Goal: Navigation & Orientation: Find specific page/section

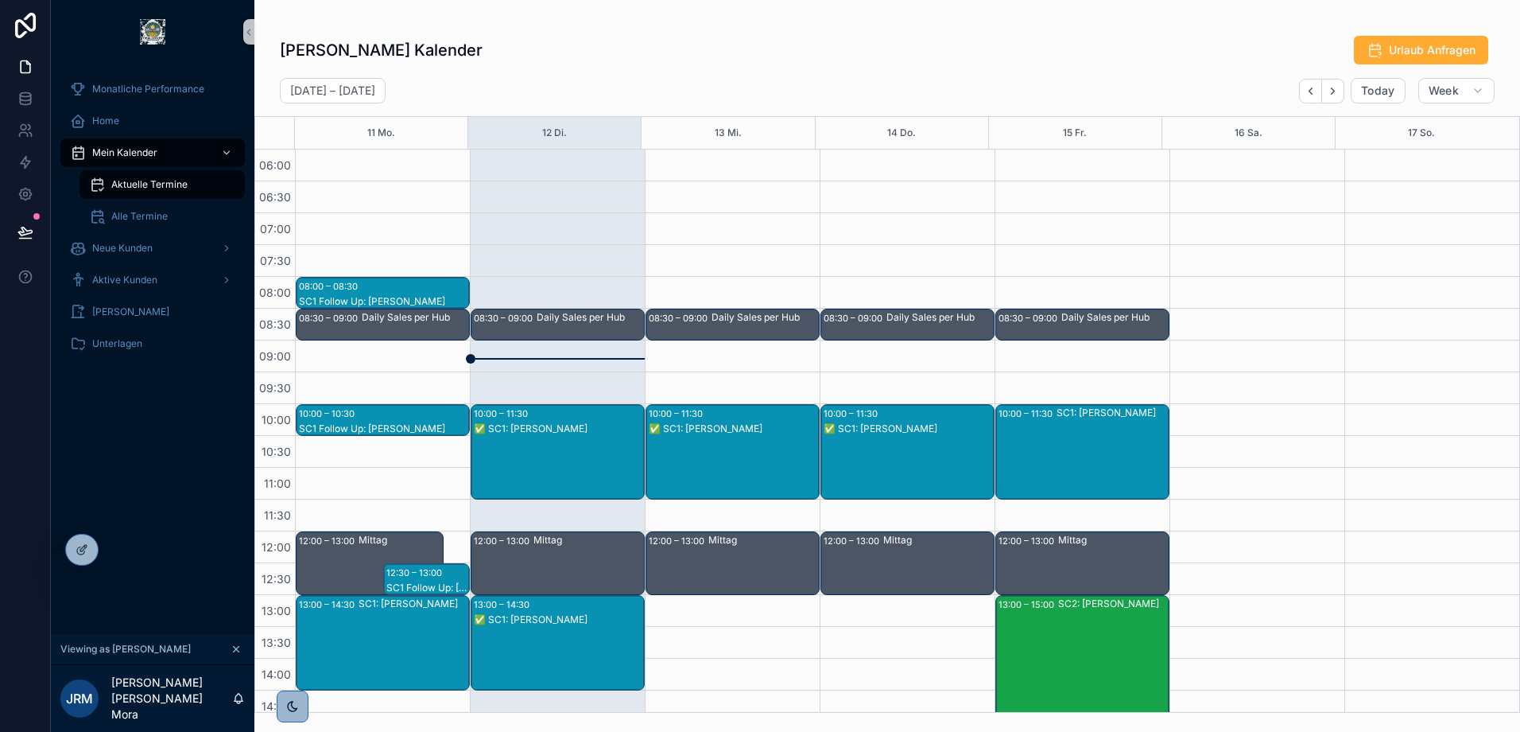
scroll to position [223, 0]
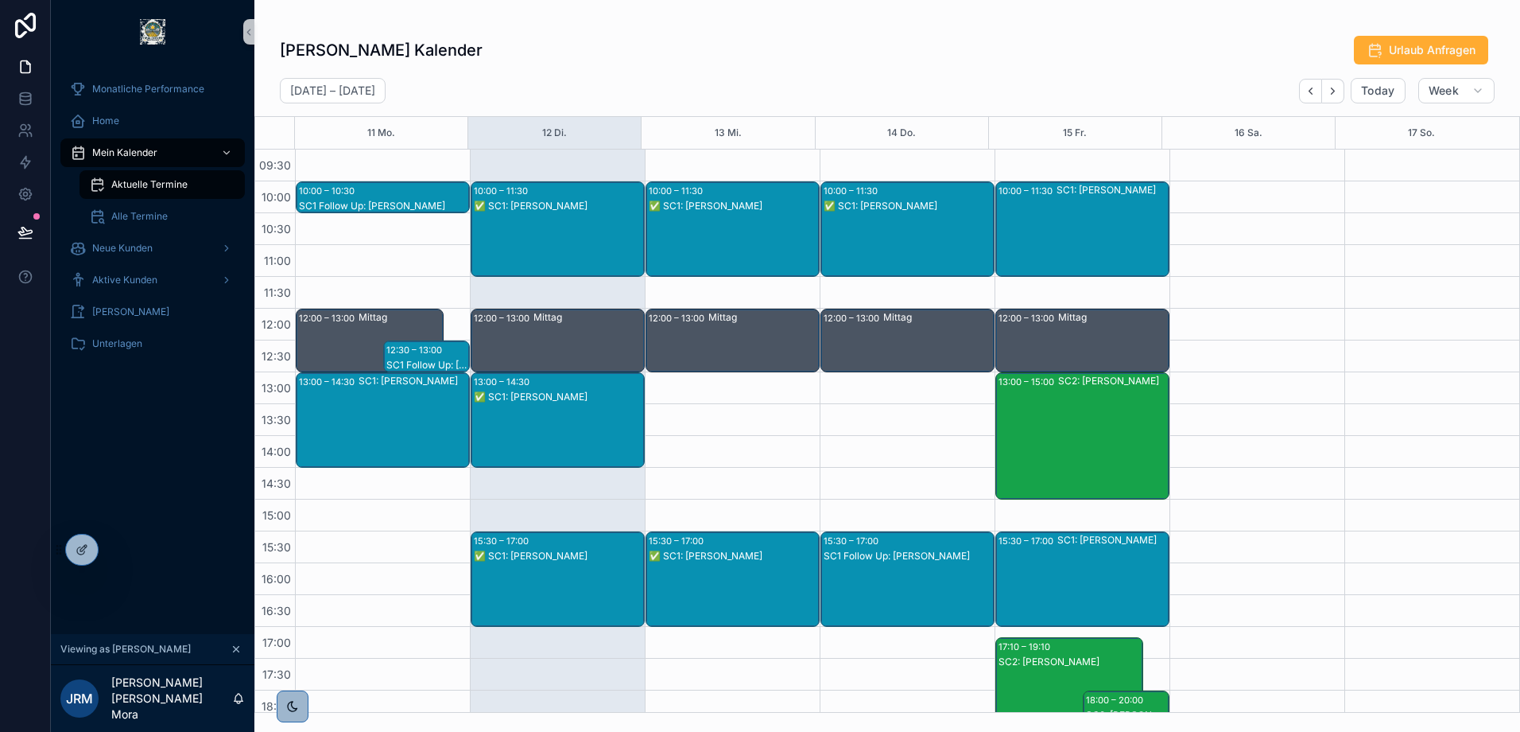
click at [382, 408] on div "SC1: [PERSON_NAME]" at bounding box center [414, 420] width 110 height 92
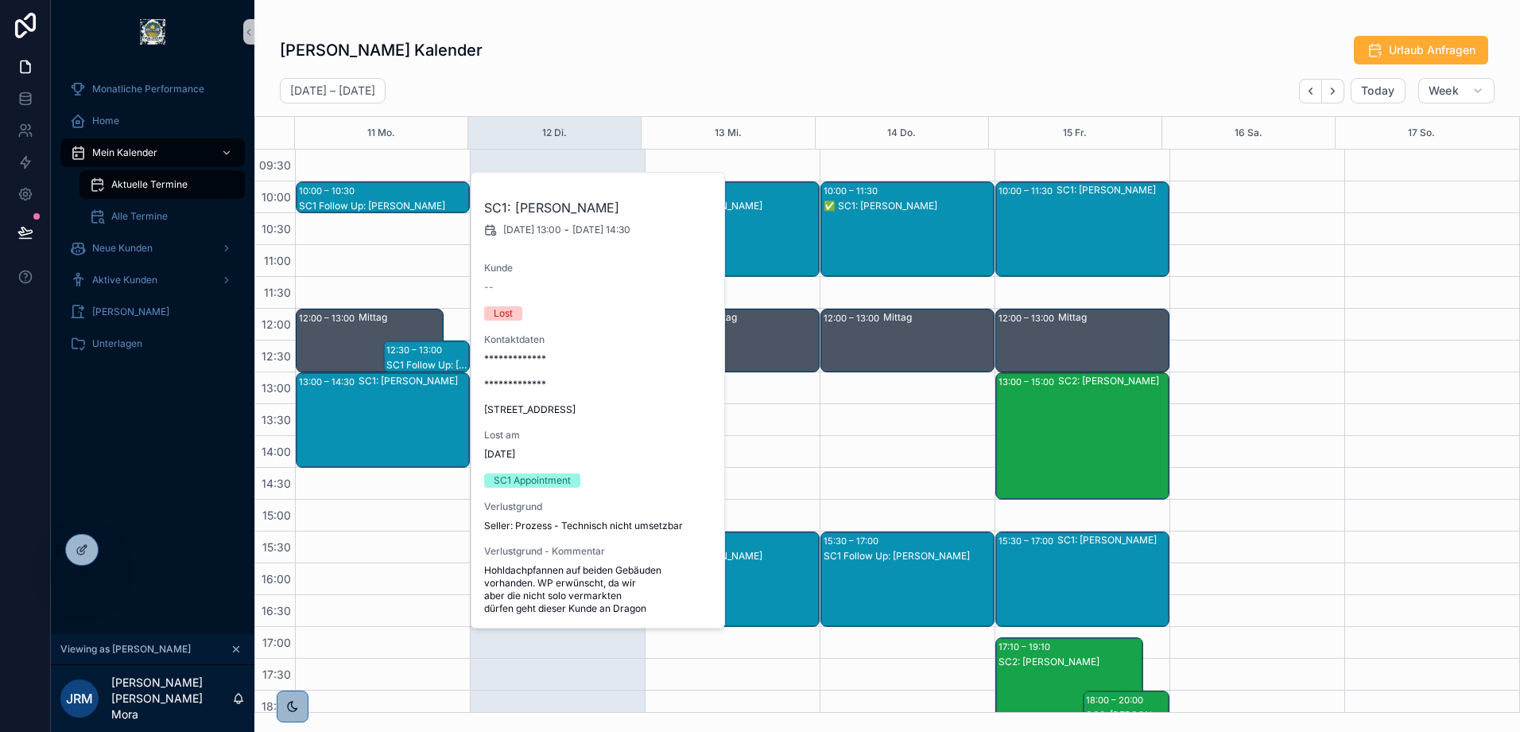
scroll to position [302, 0]
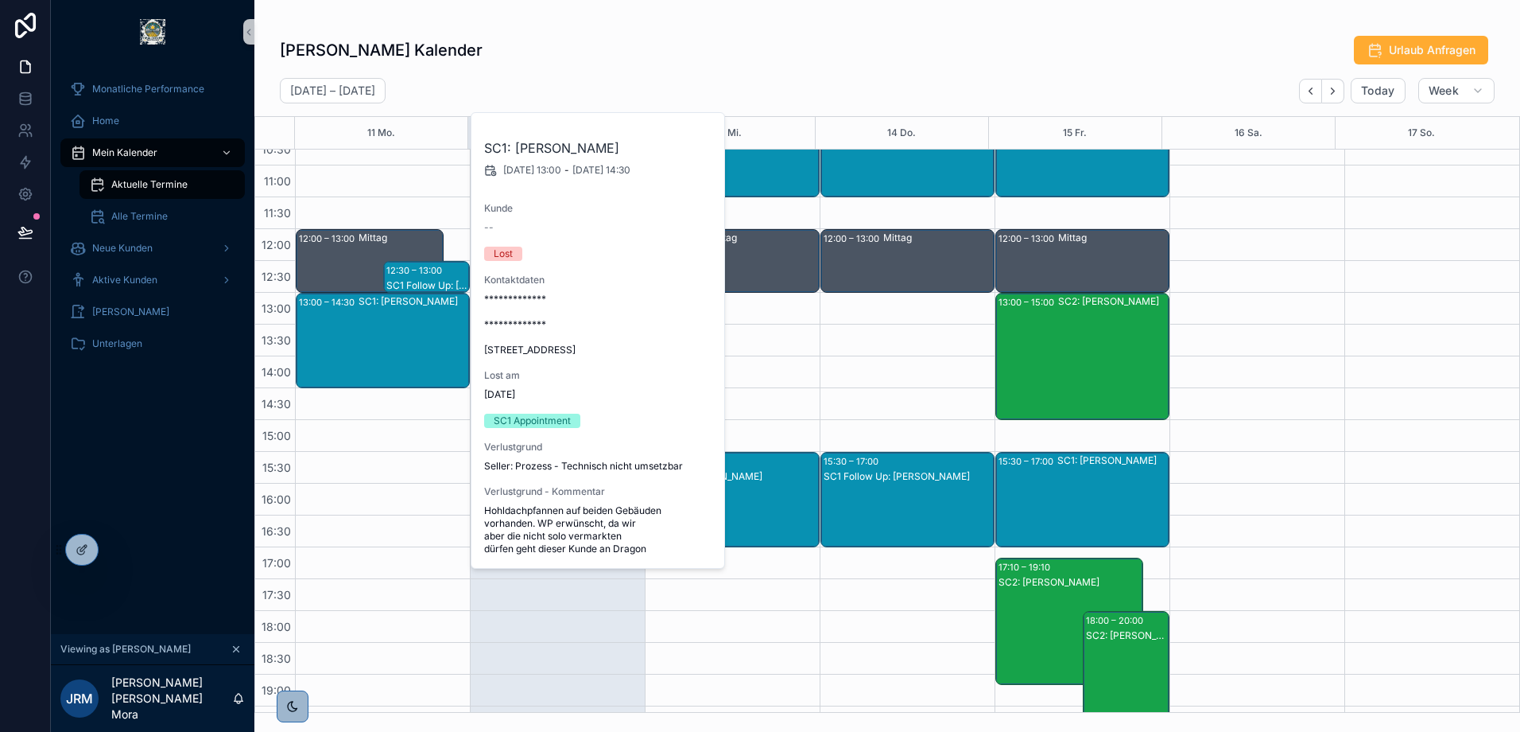
click at [697, 25] on div "[PERSON_NAME] Kalender Urlaub Anfragen [DATE] – [DATE] [DATE] Week 11 Mo. 12 Di…" at bounding box center [887, 368] width 1266 height 687
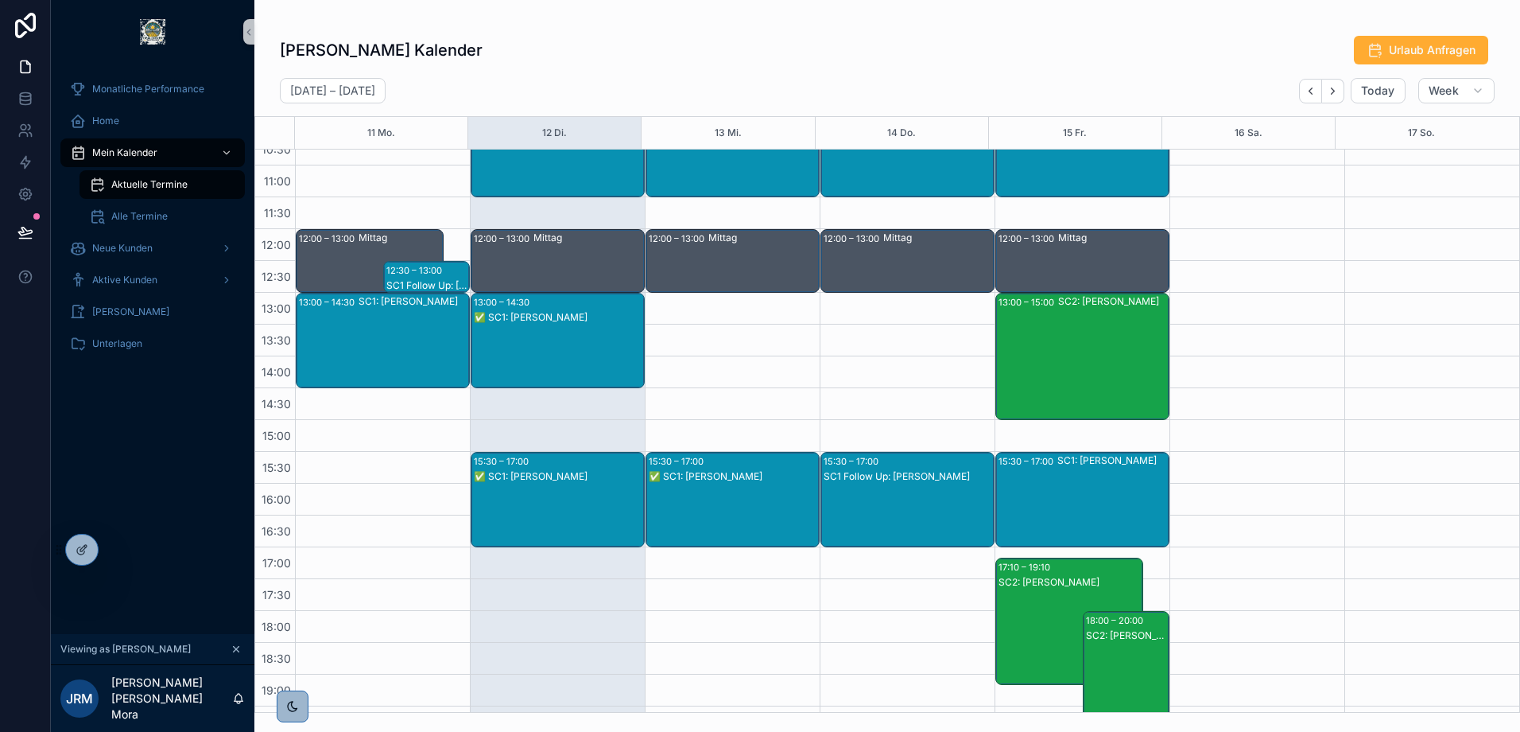
scroll to position [223, 0]
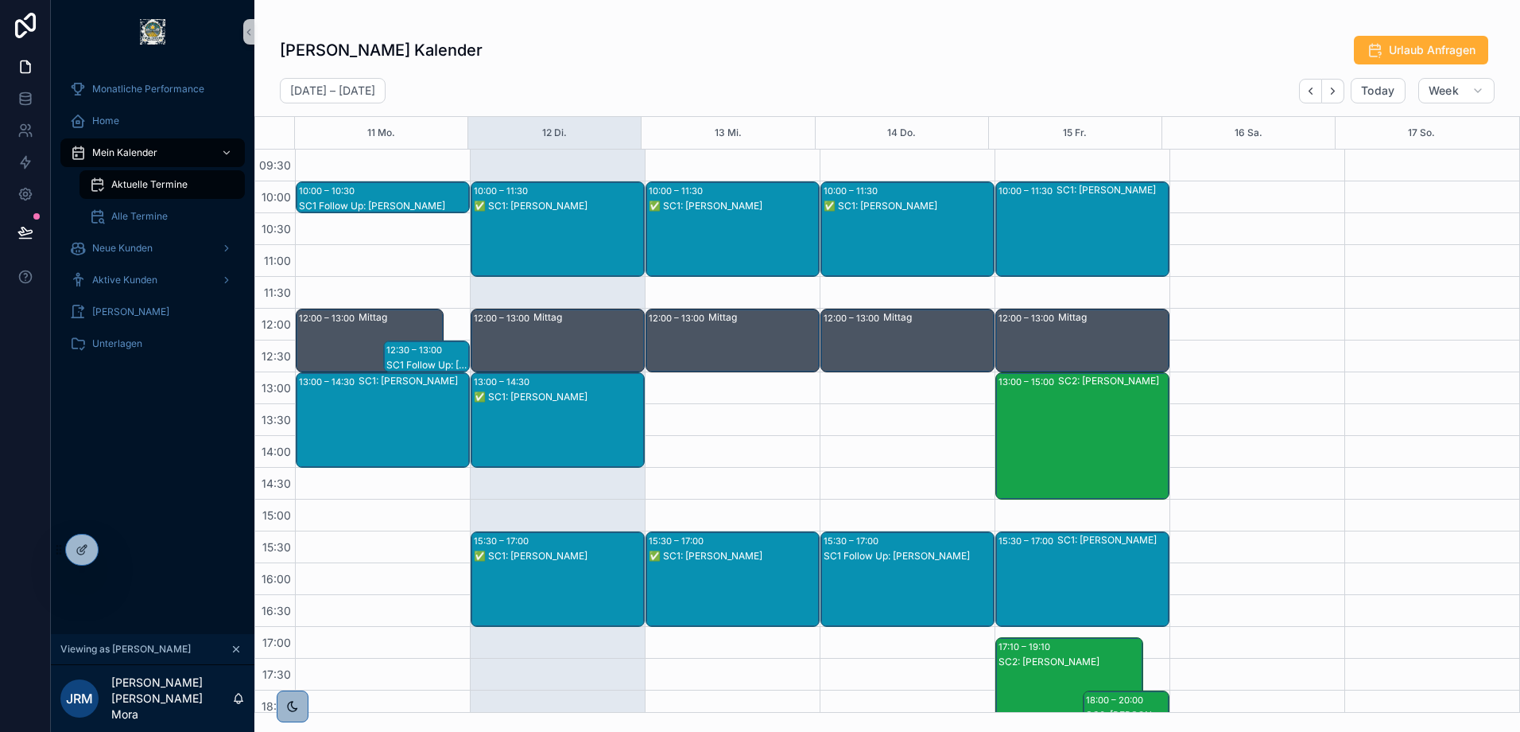
click at [382, 387] on div "SC1: [PERSON_NAME]" at bounding box center [414, 381] width 110 height 14
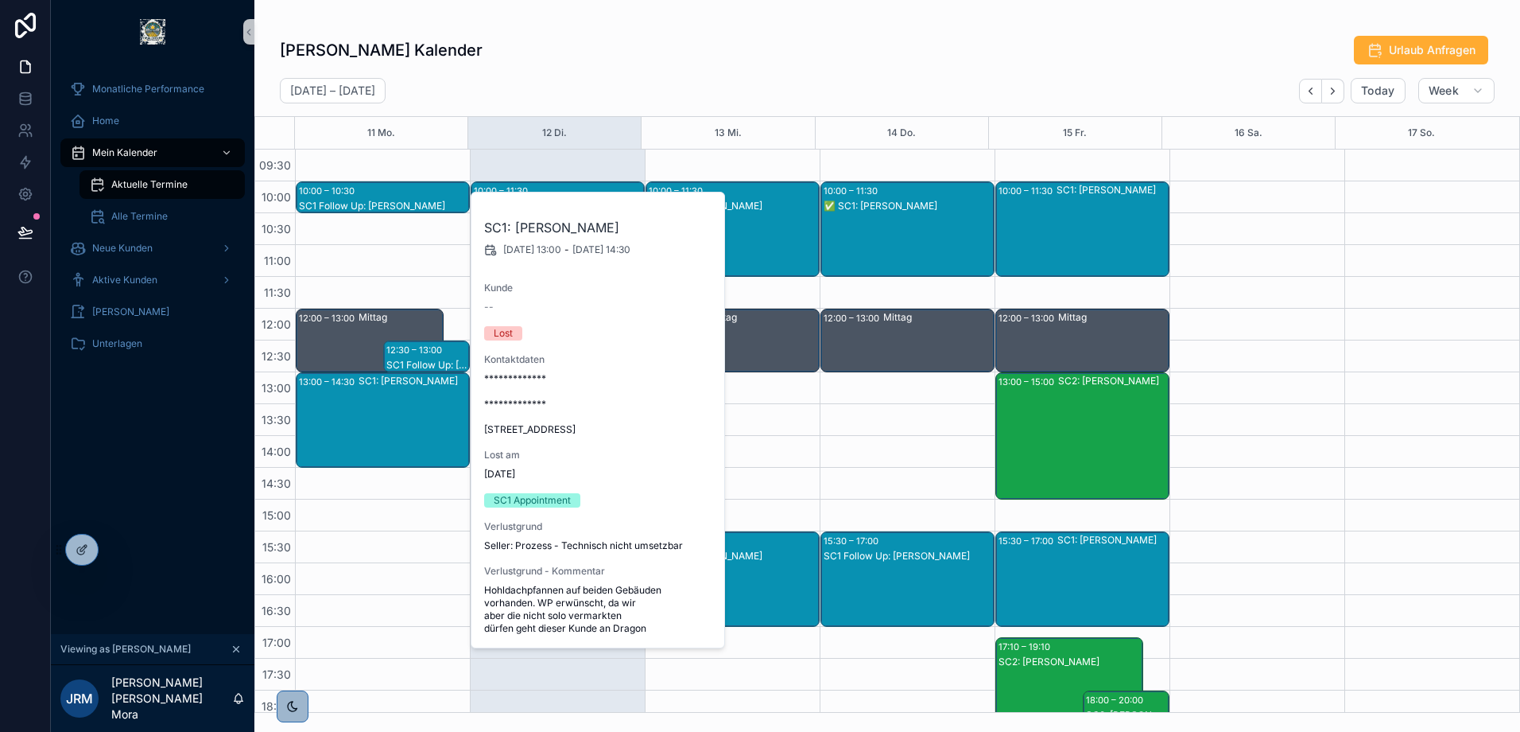
click at [795, 43] on div "[PERSON_NAME] Kalender Urlaub Anfragen" at bounding box center [887, 50] width 1215 height 30
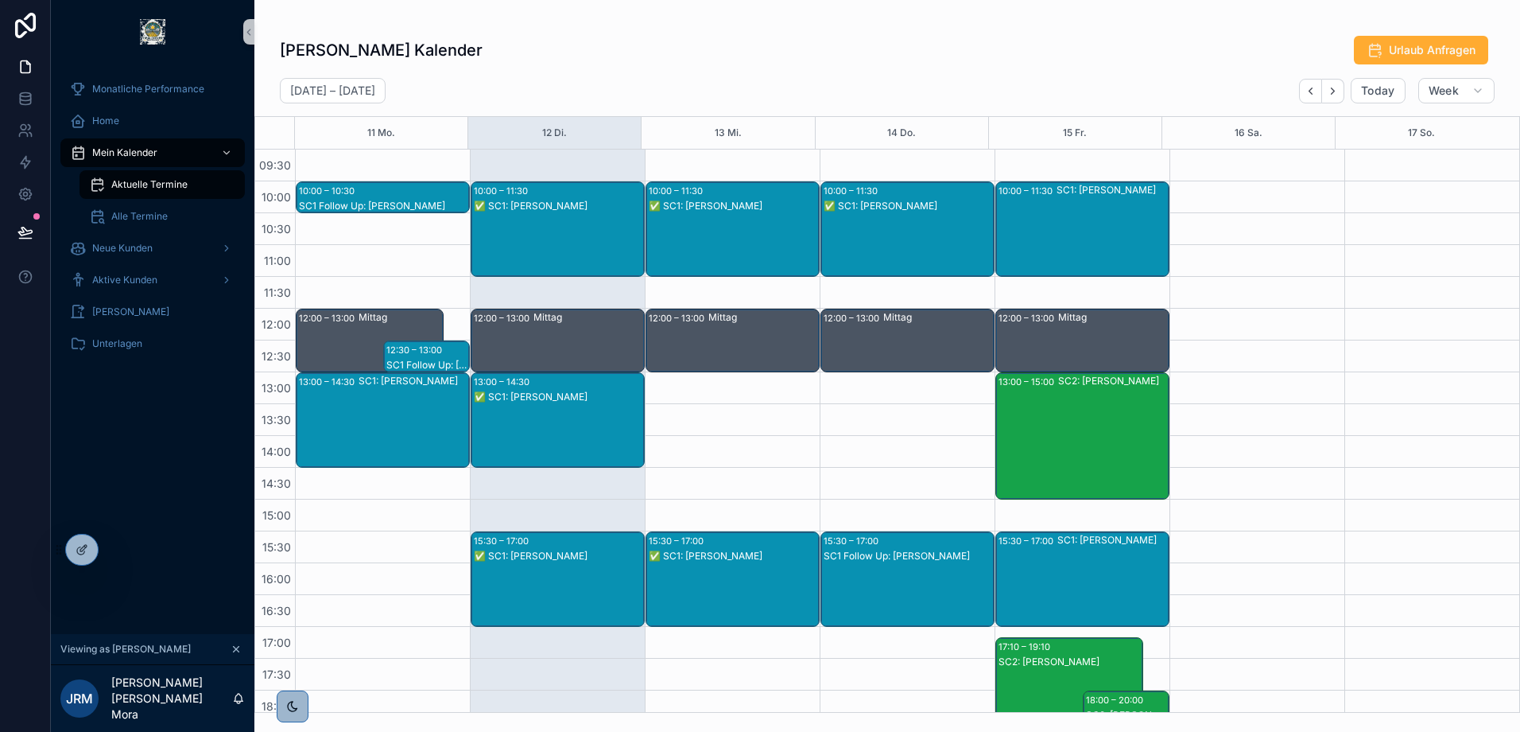
click at [889, 565] on div "SC1 Follow Up: [PERSON_NAME]" at bounding box center [908, 595] width 169 height 92
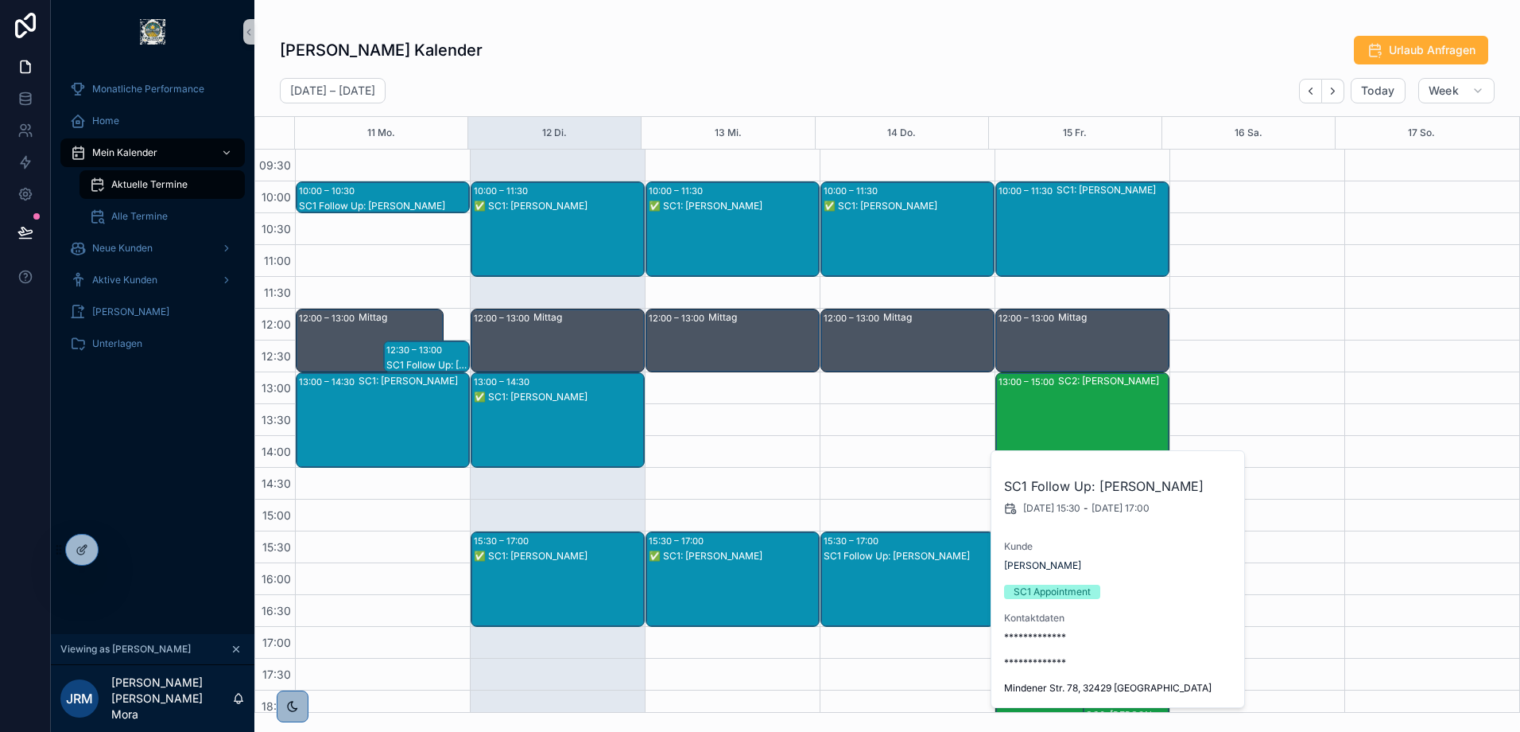
click at [745, 549] on div "✅ SC1: [PERSON_NAME]" at bounding box center [733, 555] width 169 height 13
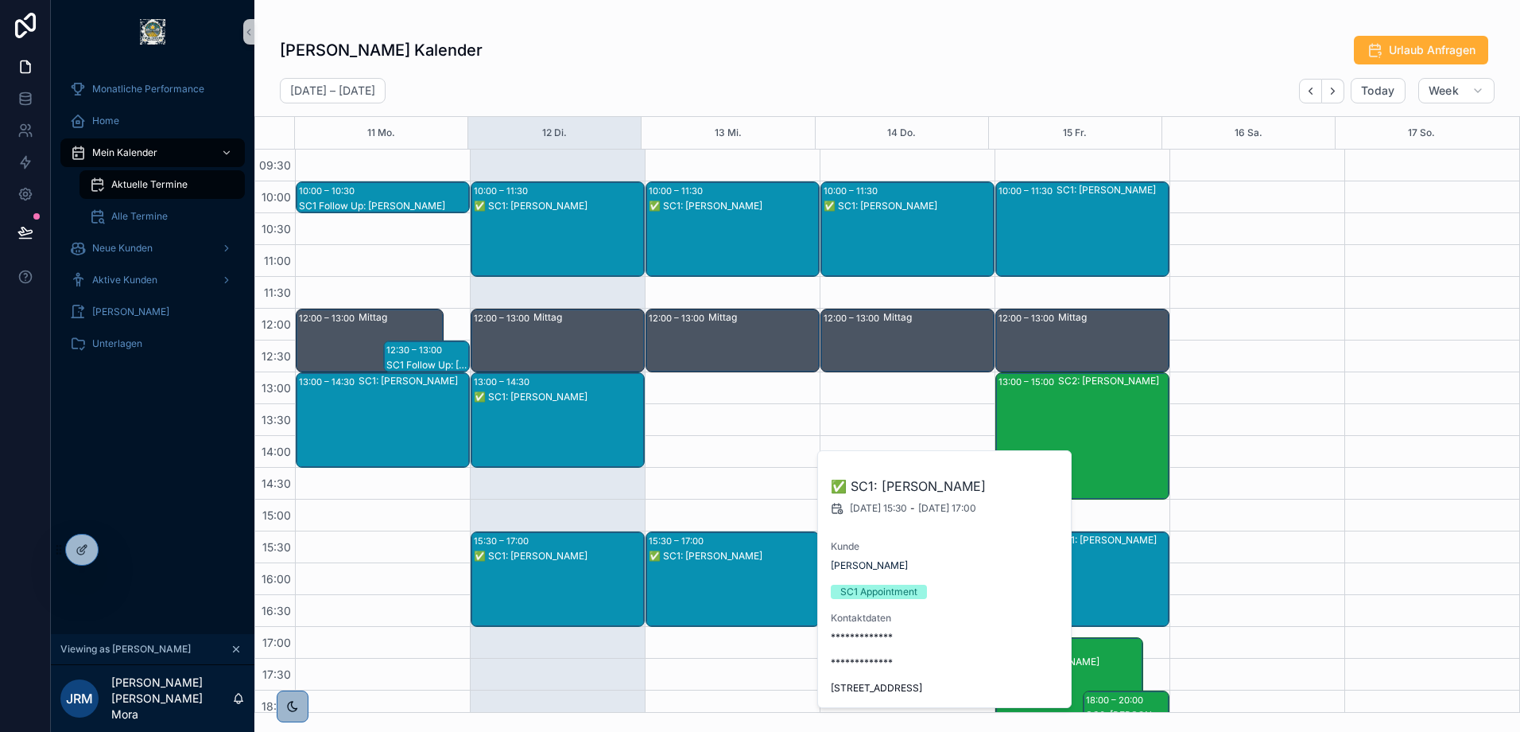
click at [1098, 555] on div "SC1: [PERSON_NAME]" at bounding box center [1112, 579] width 111 height 92
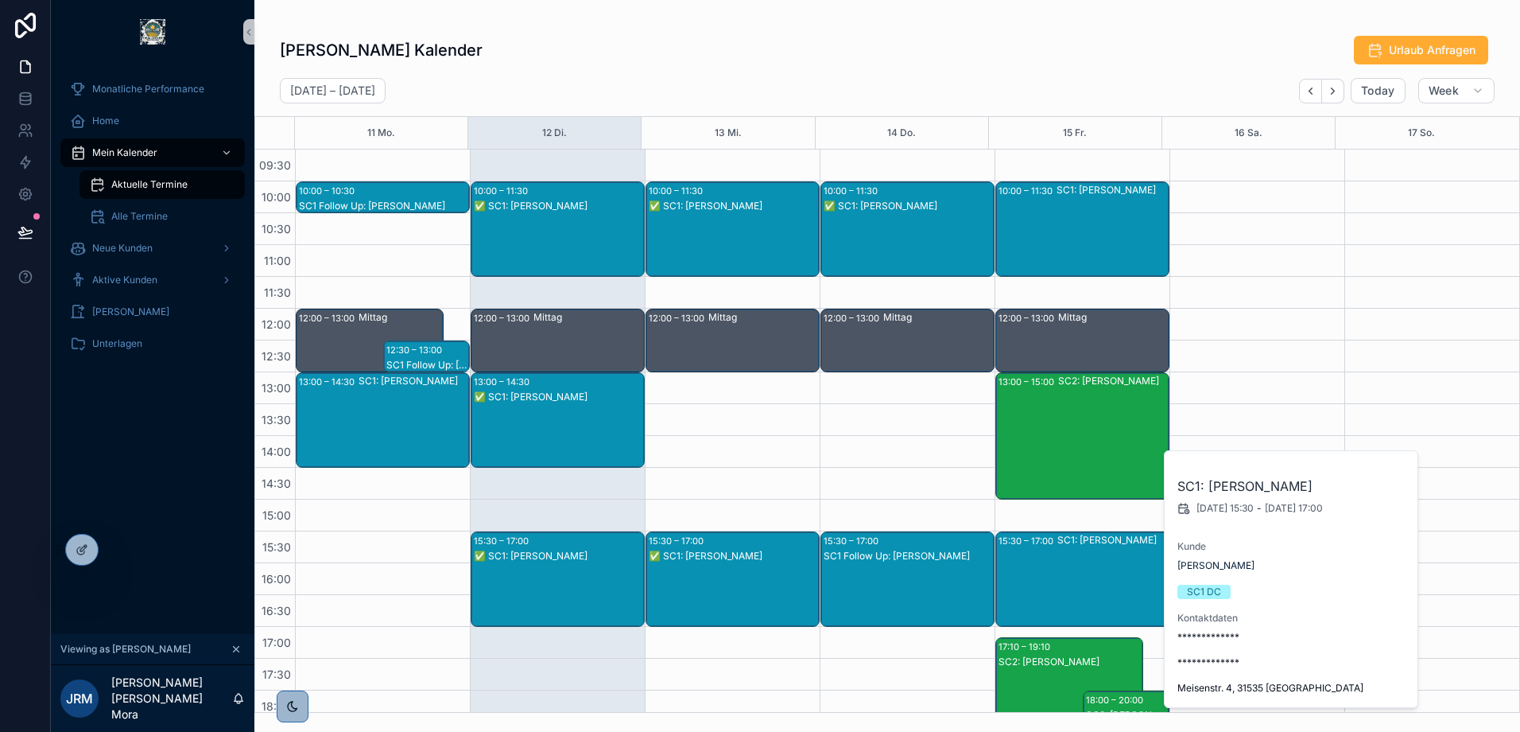
click at [1046, 217] on div "10:00 – 11:30 SC1: [PERSON_NAME]" at bounding box center [1082, 229] width 173 height 94
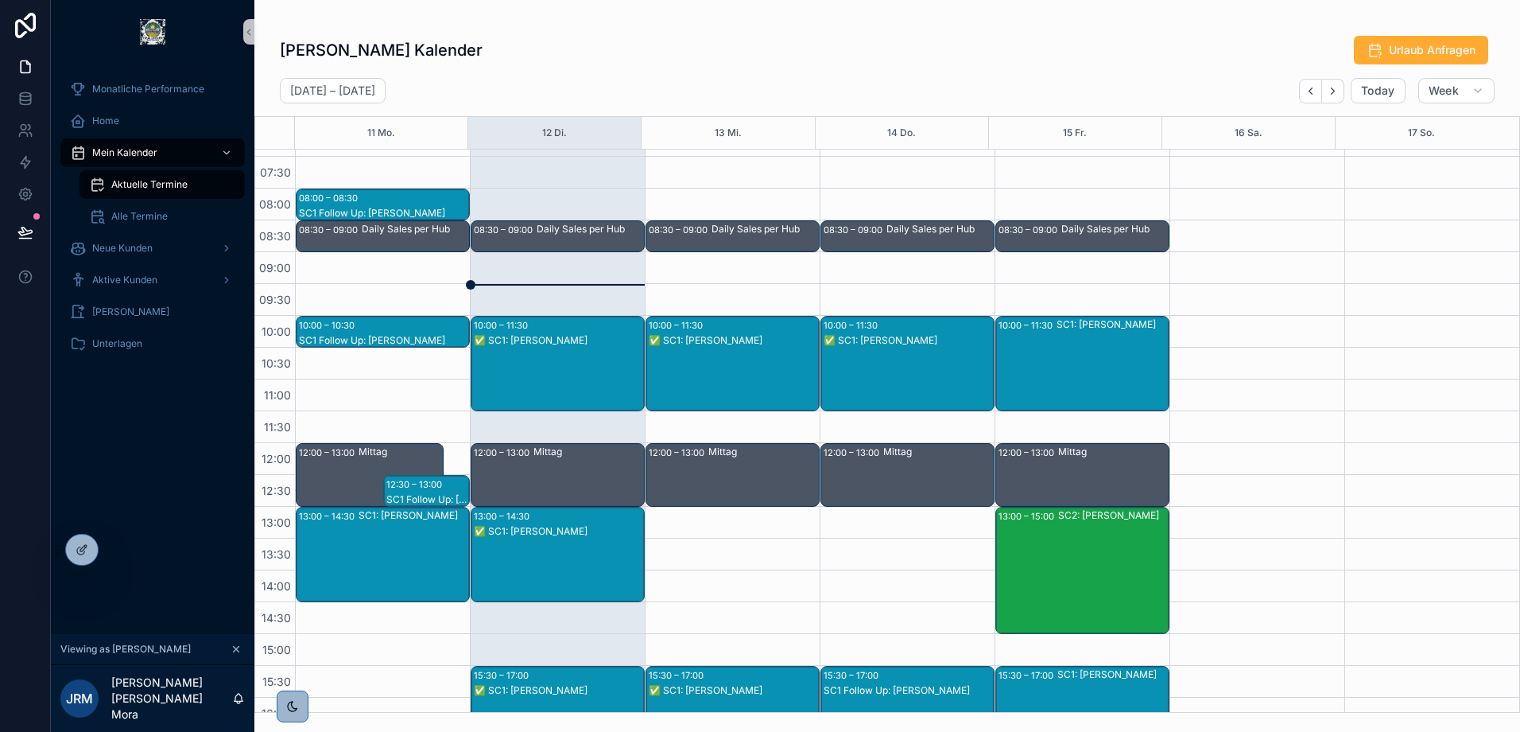
scroll to position [64, 0]
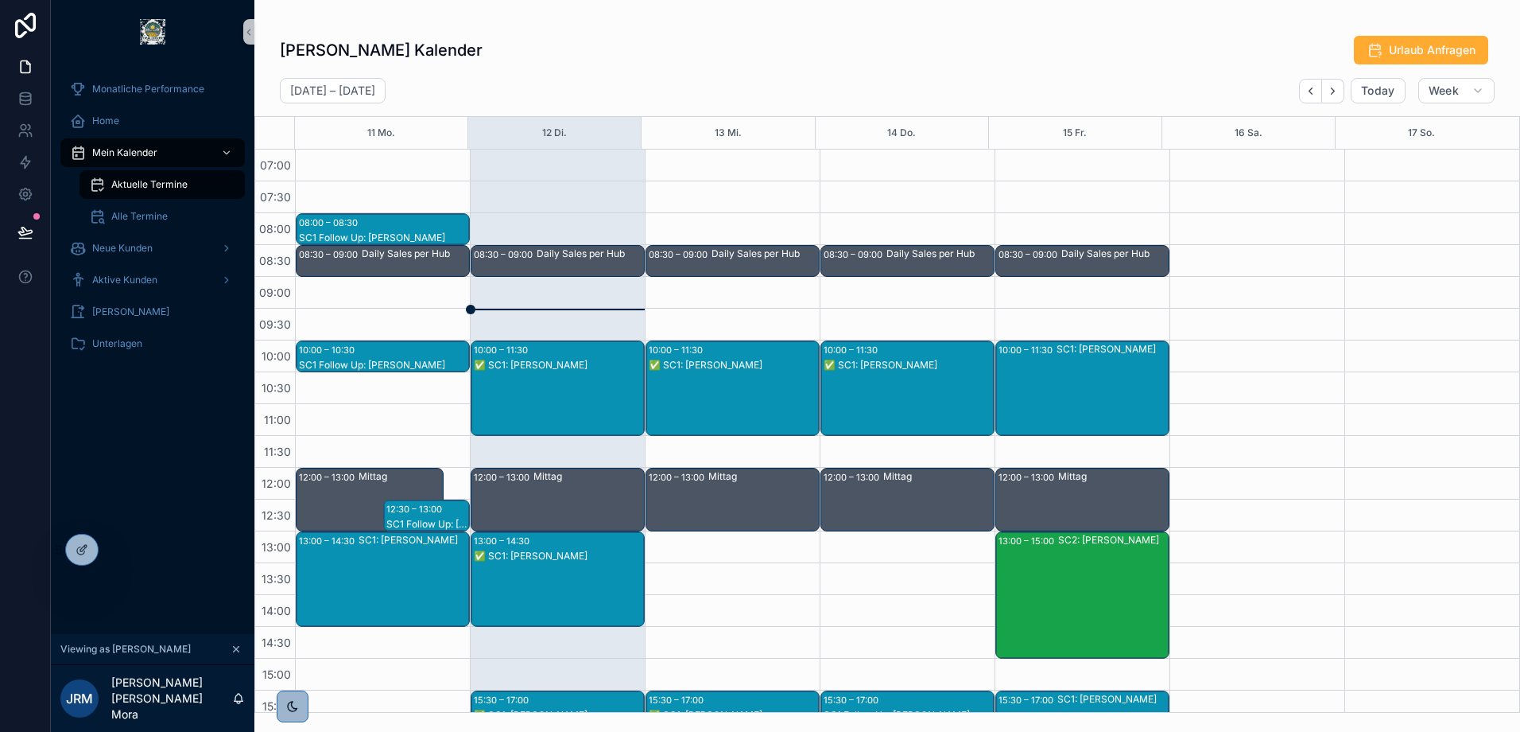
click at [1098, 551] on div "SC2: [PERSON_NAME]" at bounding box center [1113, 595] width 110 height 124
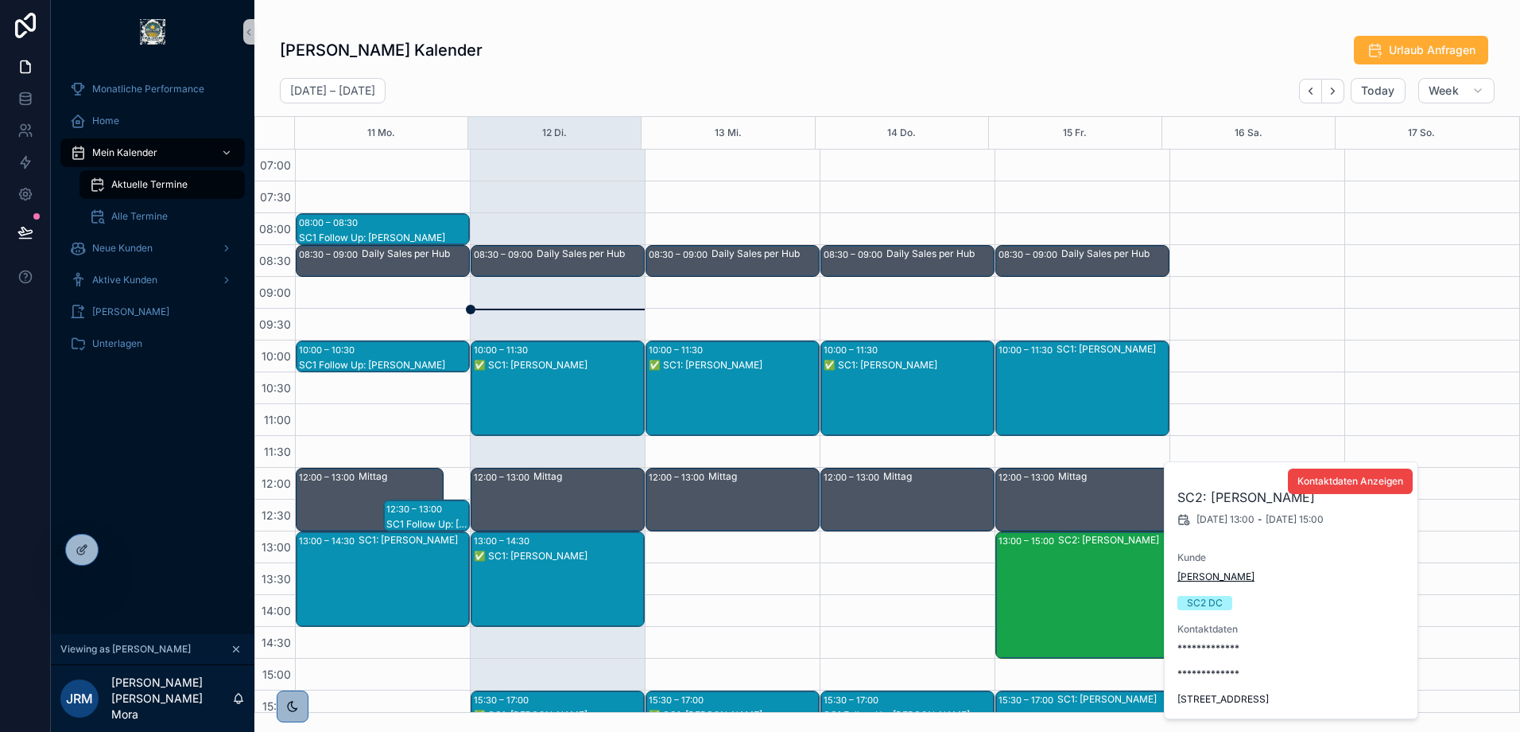
click at [1200, 580] on span "[PERSON_NAME]" at bounding box center [1216, 576] width 77 height 13
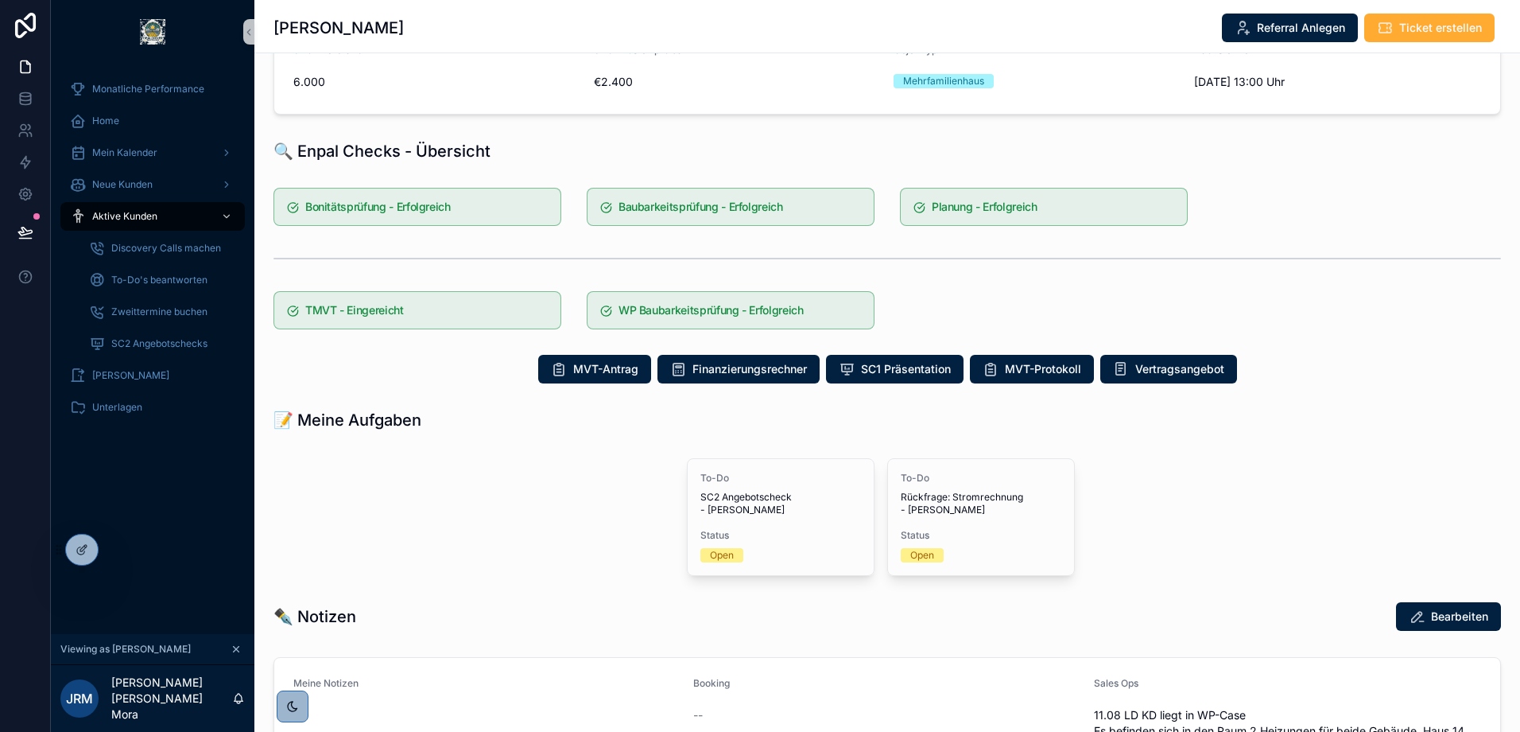
scroll to position [318, 0]
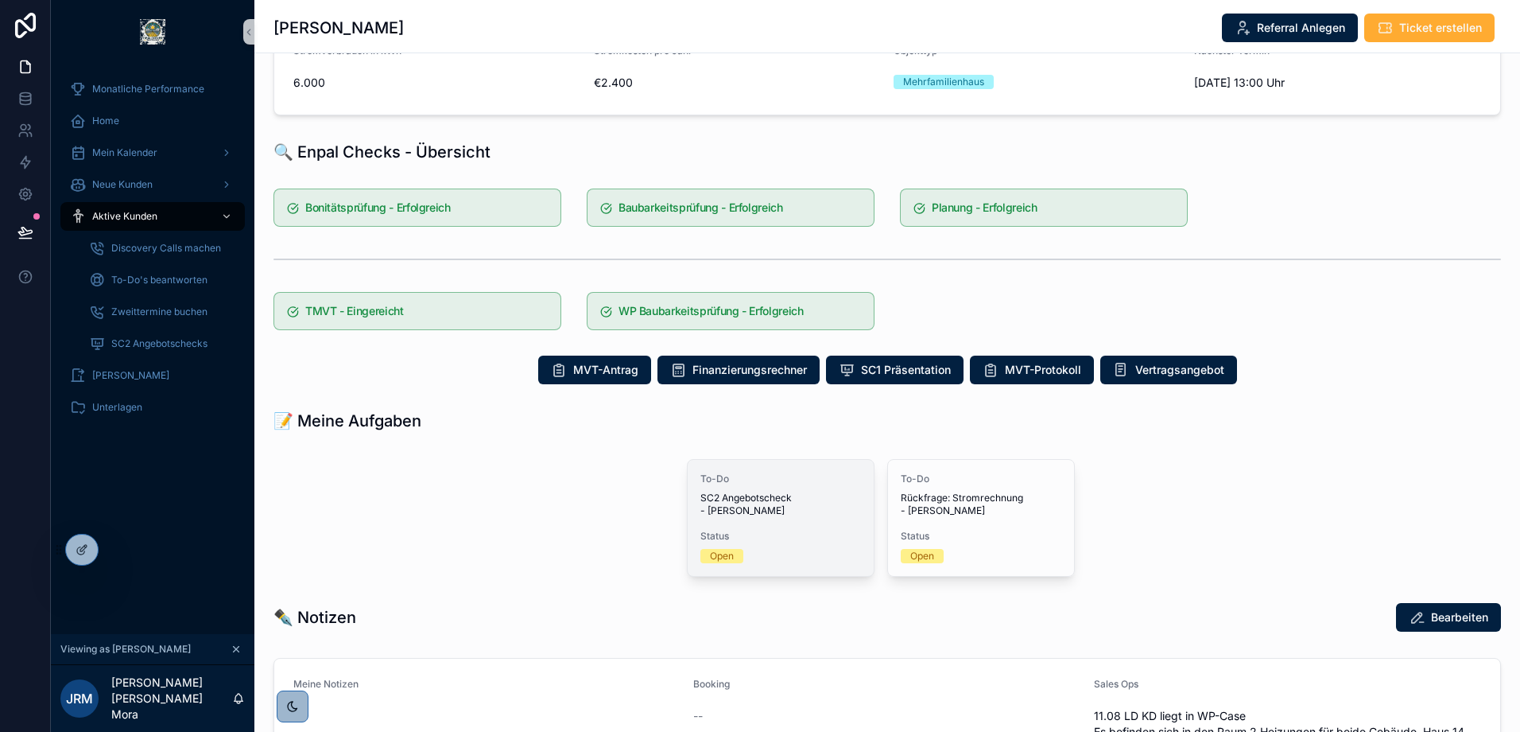
click at [773, 494] on span "SC2 Angebotscheck - [PERSON_NAME]" at bounding box center [780, 503] width 161 height 25
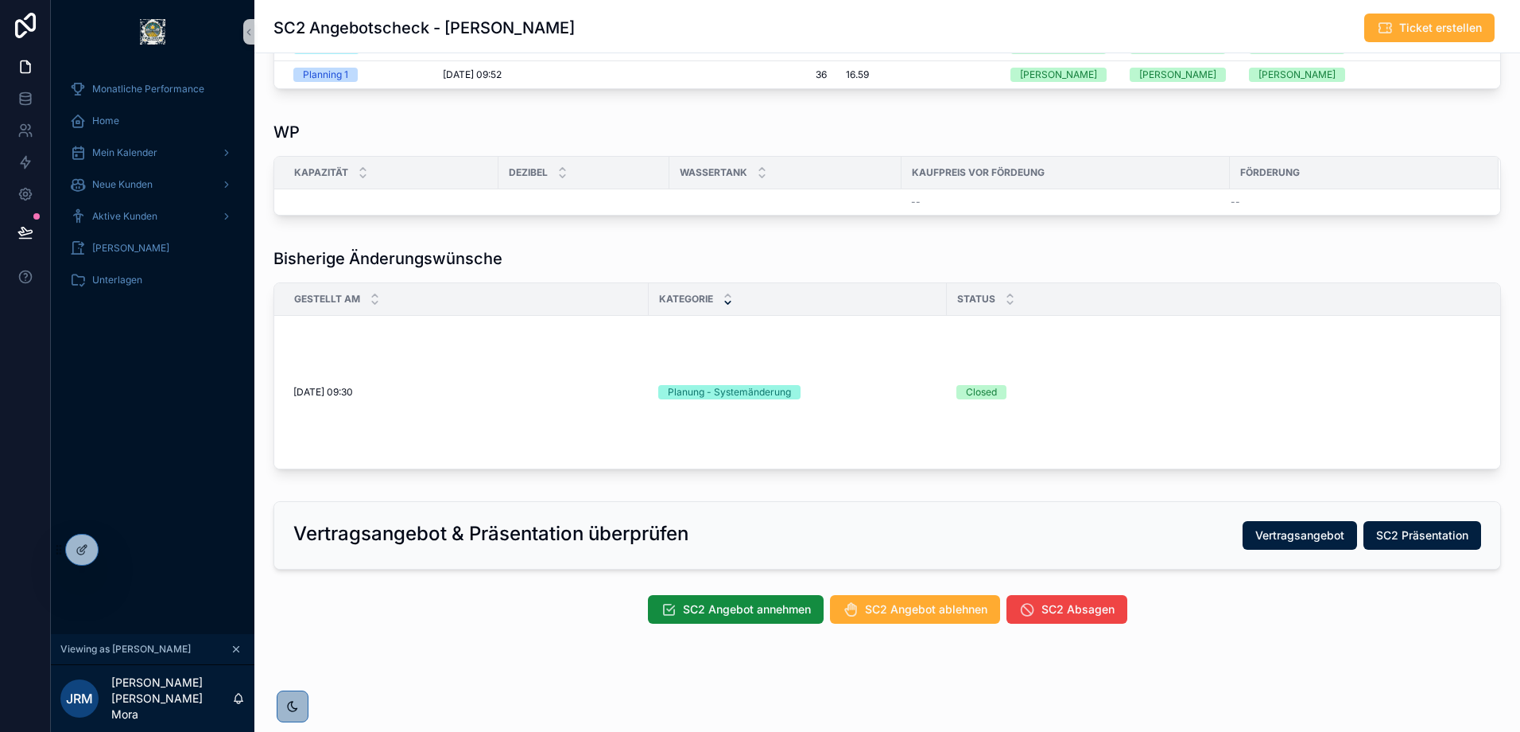
scroll to position [474, 0]
click at [1403, 522] on button "SC2 Präsentation" at bounding box center [1423, 535] width 118 height 29
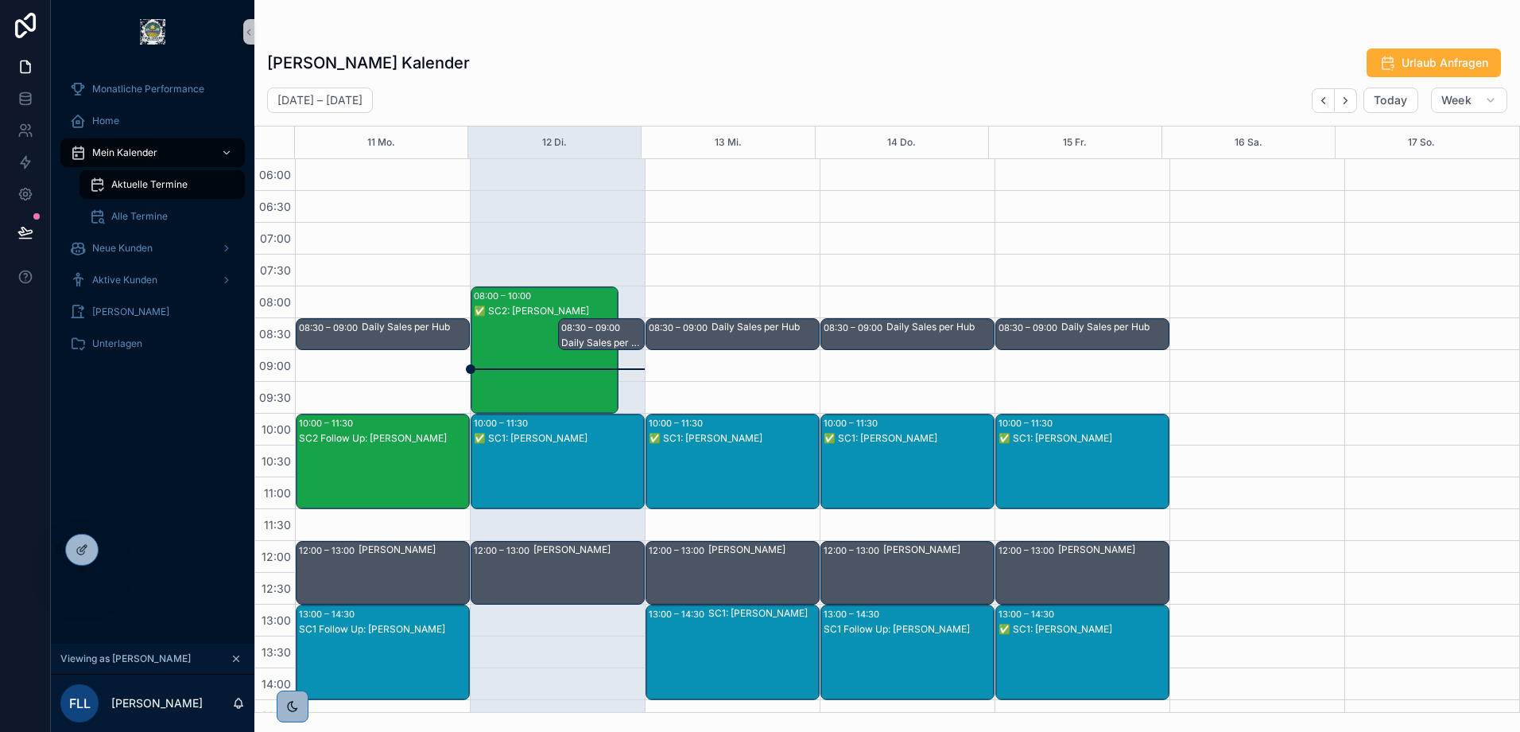
click at [898, 605] on div "13:00 – 14:30 SC1 Follow Up: Bernd Kühling" at bounding box center [907, 652] width 173 height 94
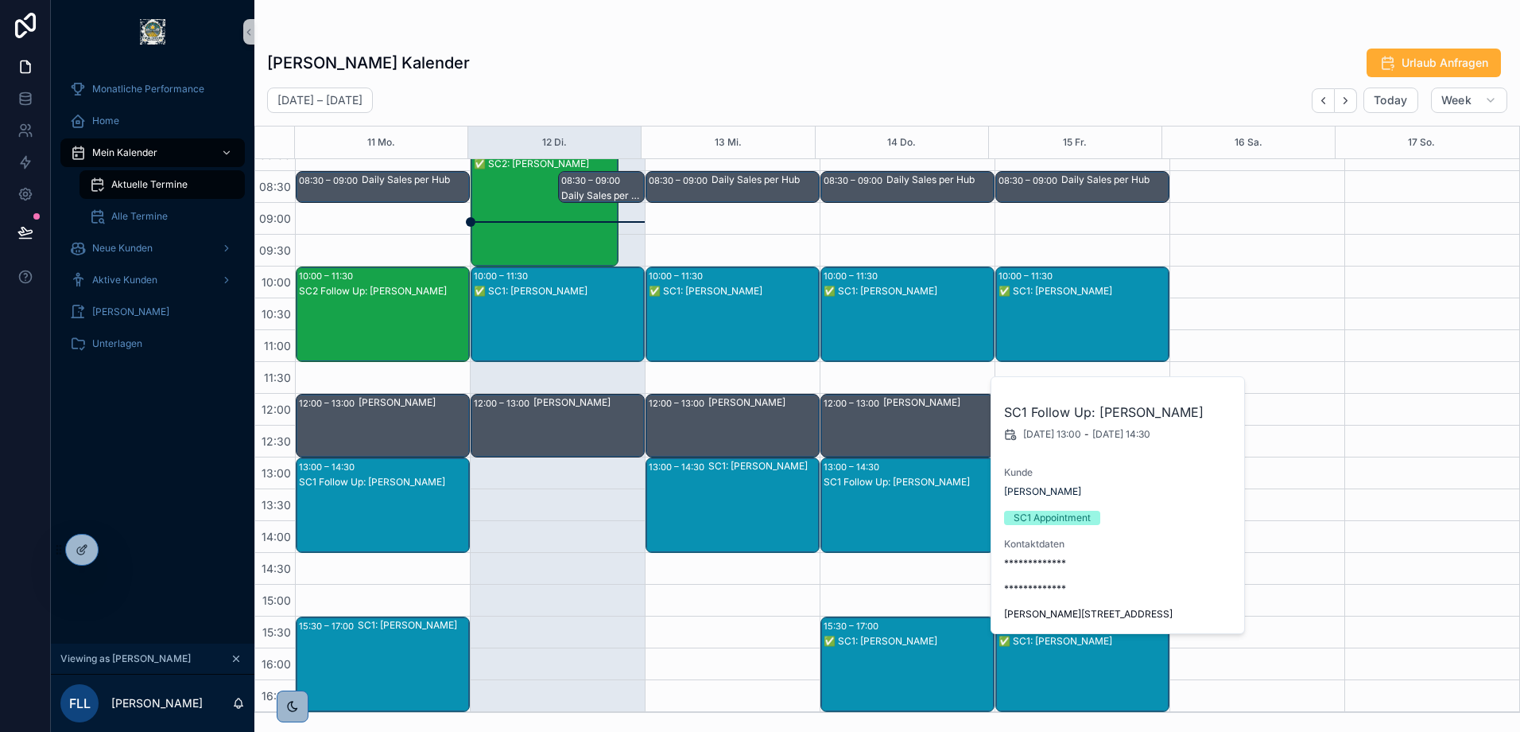
click at [761, 479] on div "SC1: Jörg Grafunder" at bounding box center [763, 505] width 110 height 92
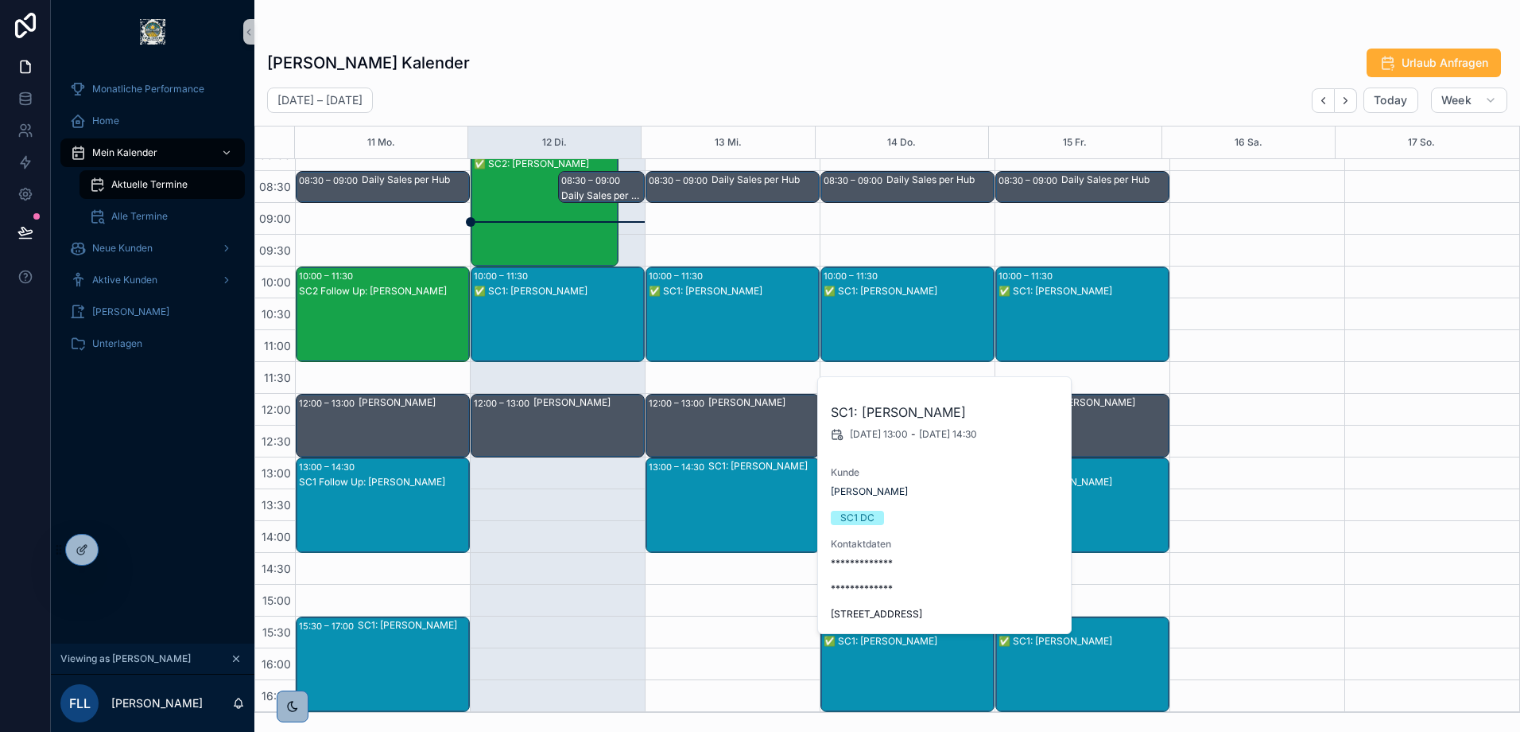
click at [904, 290] on div "✅ SC1: Ingrid Knispel" at bounding box center [908, 330] width 169 height 92
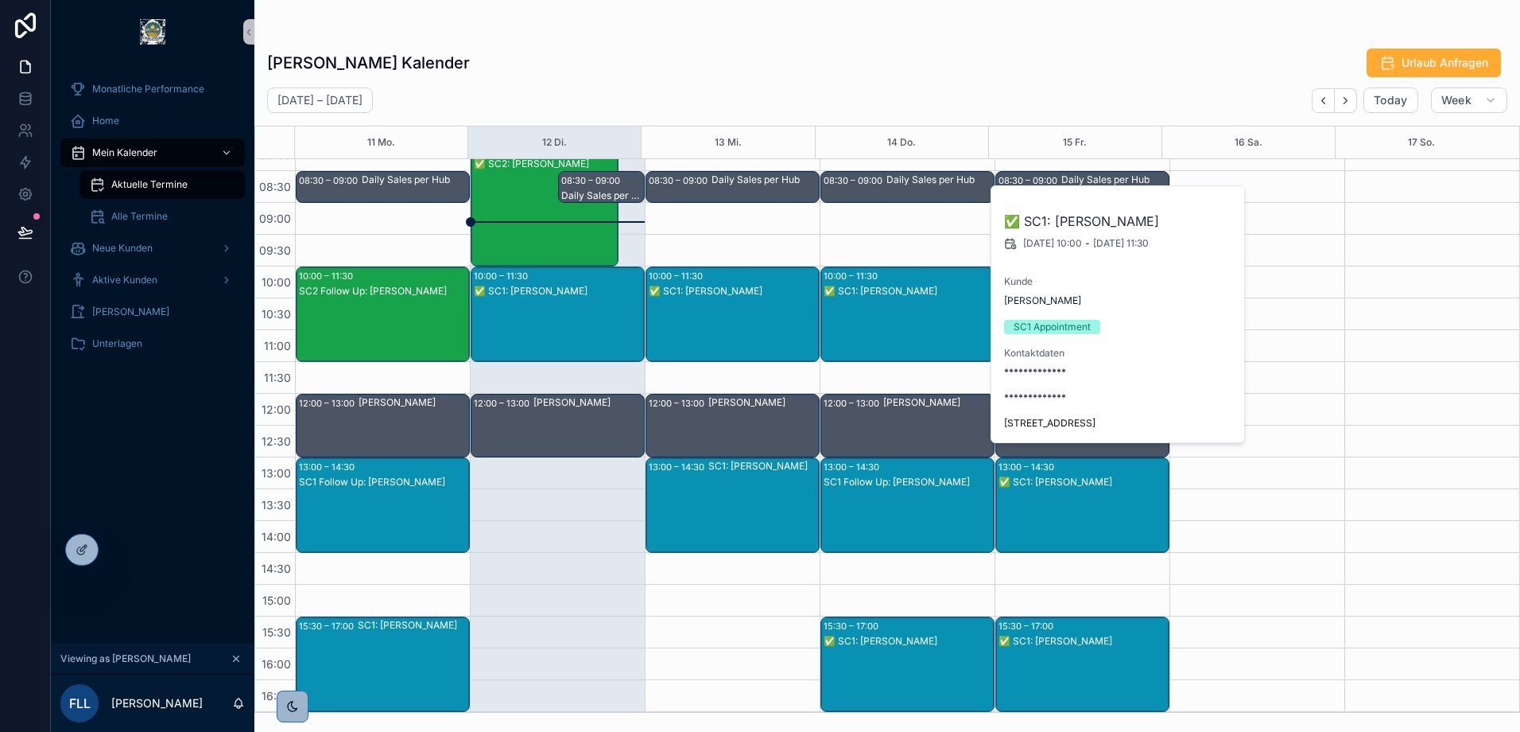
click at [1047, 647] on div "✅ SC1: Annemarie Hensel" at bounding box center [1083, 641] width 169 height 14
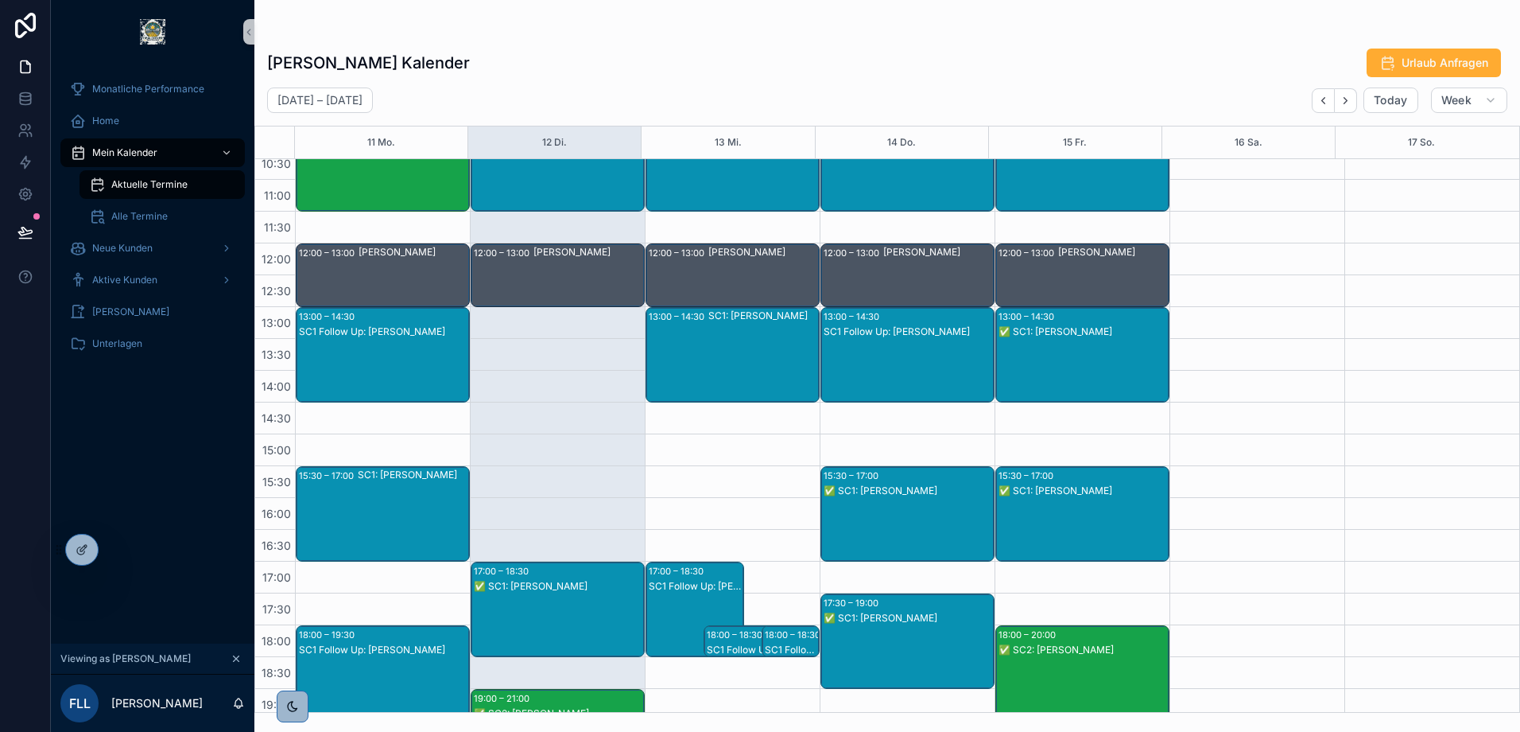
scroll to position [306, 0]
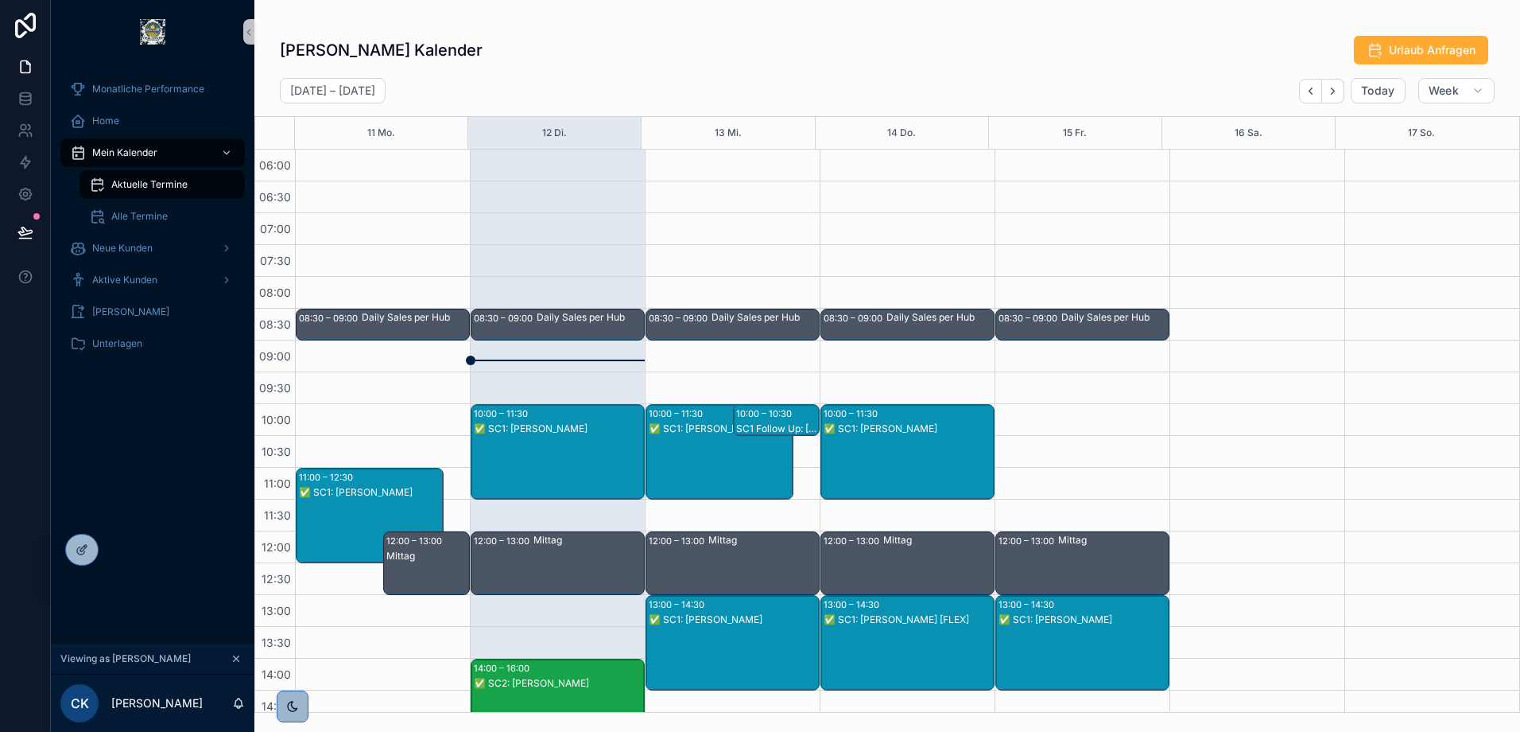
scroll to position [80, 0]
